Goal: Task Accomplishment & Management: Manage account settings

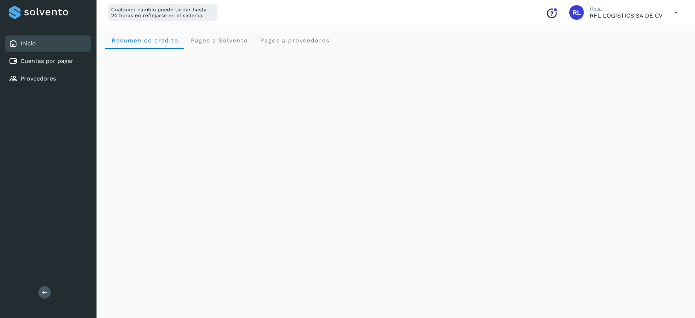
click at [21, 60] on link "Cuentas por pagar" at bounding box center [46, 60] width 53 height 7
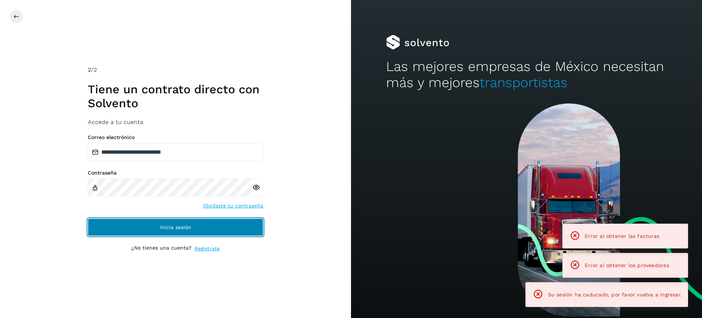
click at [135, 232] on button "Inicia sesión" at bounding box center [175, 227] width 175 height 18
